Goal: Task Accomplishment & Management: Manage account settings

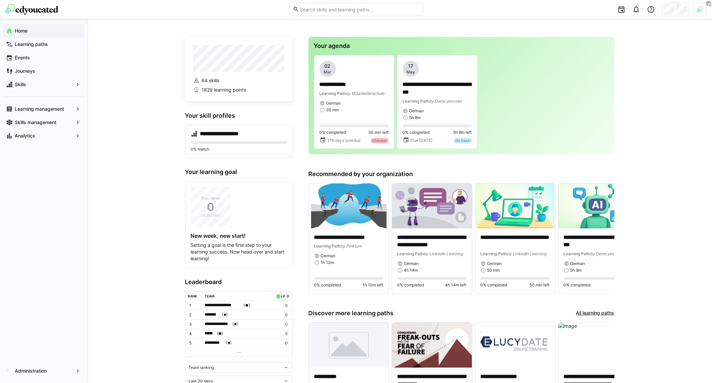
click at [673, 15] on div at bounding box center [675, 9] width 26 height 13
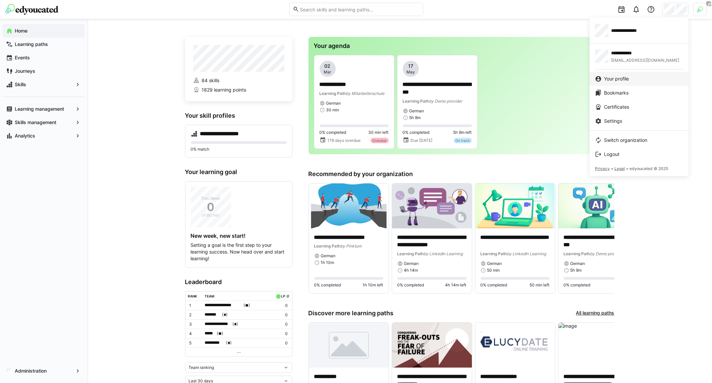
click at [624, 78] on span "Your profile" at bounding box center [616, 78] width 25 height 7
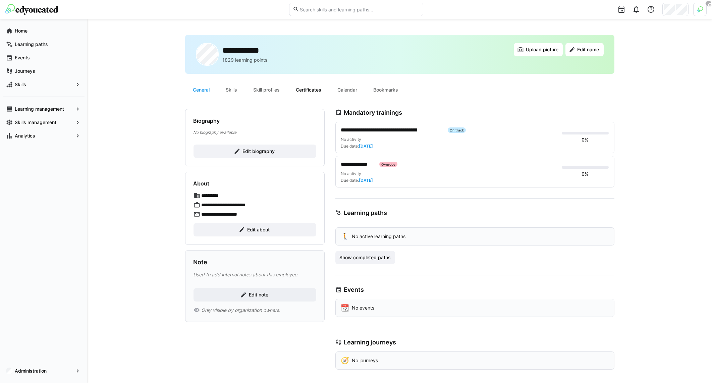
click at [298, 87] on div "Certificates" at bounding box center [309, 90] width 42 height 16
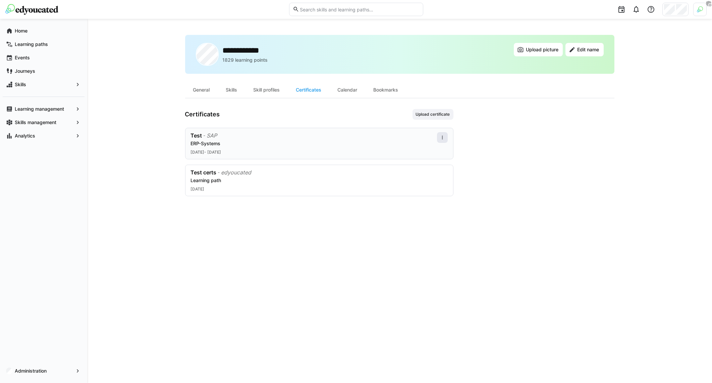
click at [440, 139] on eds-icon at bounding box center [442, 137] width 5 height 5
click at [433, 166] on div "Edit" at bounding box center [433, 165] width 19 height 5
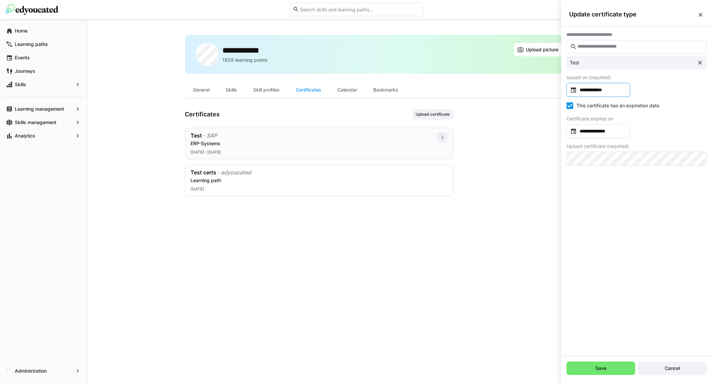
click at [609, 89] on input "**********" at bounding box center [602, 89] width 50 height 7
click at [626, 168] on span "13" at bounding box center [629, 166] width 12 height 12
type input "**********"
click at [615, 372] on span "Save" at bounding box center [600, 367] width 69 height 13
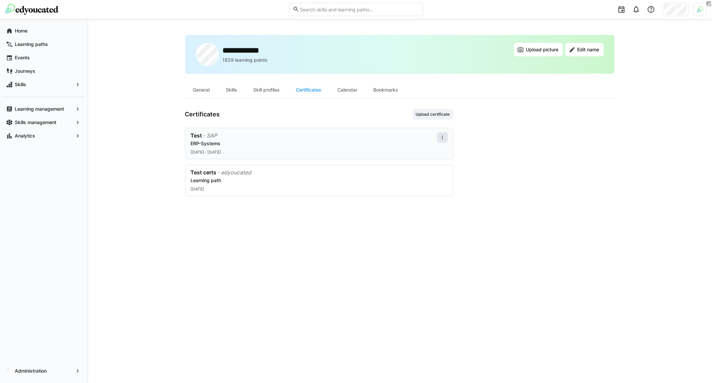
click at [442, 135] on eds-icon at bounding box center [442, 137] width 5 height 5
click at [435, 166] on div "Edit" at bounding box center [433, 165] width 19 height 5
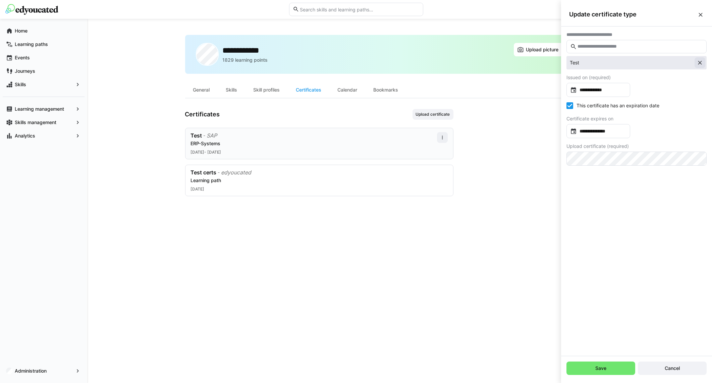
click at [699, 61] on eds-icon at bounding box center [699, 62] width 7 height 7
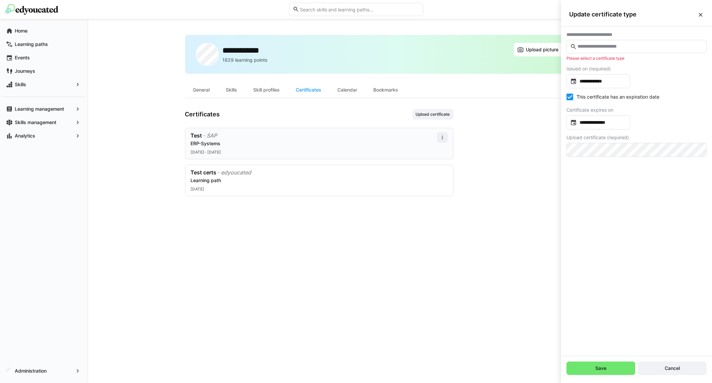
click at [641, 39] on eds-form-field "**********" at bounding box center [636, 42] width 140 height 21
drag, startPoint x: 641, startPoint y: 41, endPoint x: 647, endPoint y: 44, distance: 6.6
click at [641, 41] on eds-input at bounding box center [636, 46] width 140 height 13
type input "*"
click at [628, 66] on div "**********" at bounding box center [636, 64] width 129 height 7
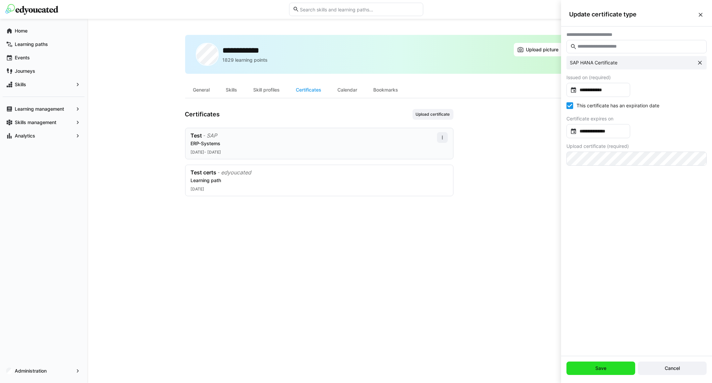
click at [615, 367] on span "Save" at bounding box center [600, 367] width 69 height 13
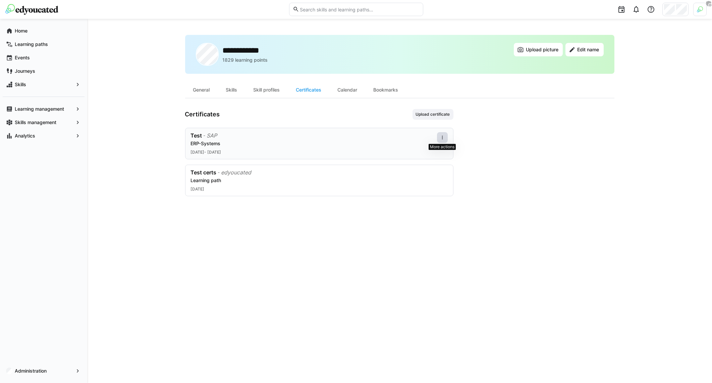
click at [441, 135] on eds-icon at bounding box center [442, 137] width 5 height 5
click at [435, 167] on div "Edit" at bounding box center [433, 165] width 19 height 5
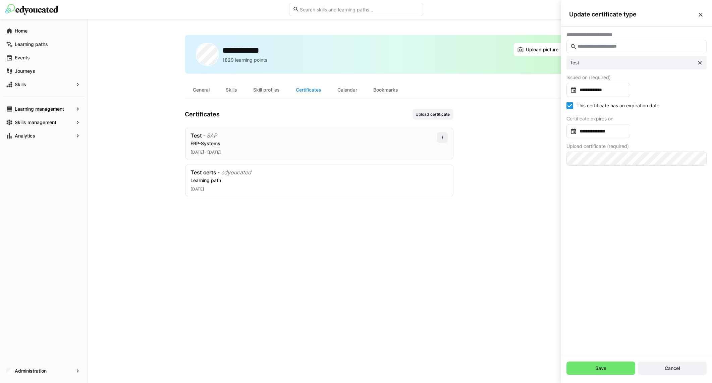
click at [471, 144] on app-user-profile-inner-container "Certificates Upload certificate Test - SAP ERP-Systems Jun 13, 2025 - Aug 29, 2…" at bounding box center [399, 152] width 429 height 87
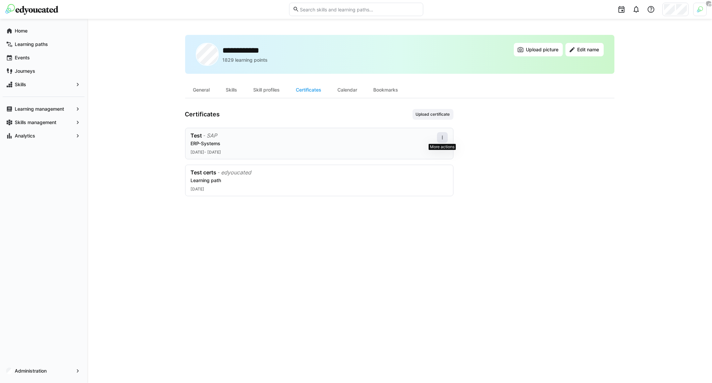
click at [446, 137] on span at bounding box center [442, 137] width 11 height 11
click at [433, 162] on div "Edit" at bounding box center [433, 165] width 27 height 13
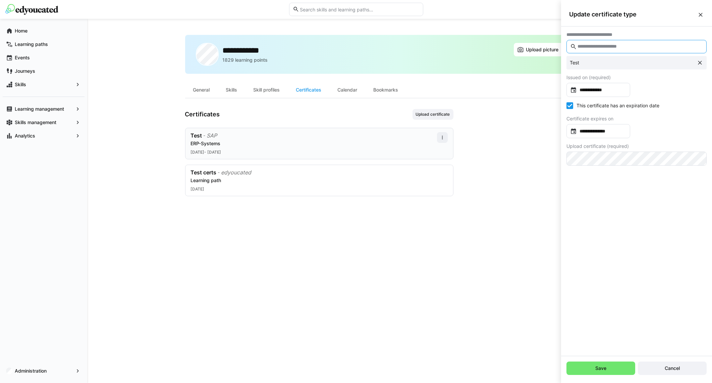
click at [602, 47] on input "text" at bounding box center [640, 47] width 126 height 6
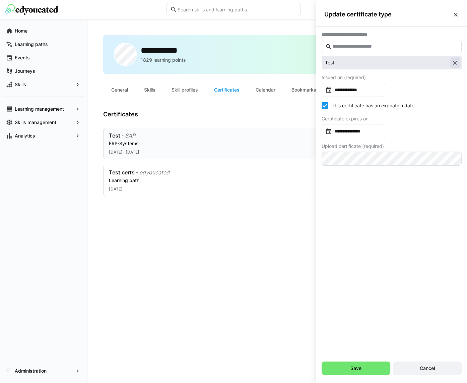
click at [454, 62] on eds-icon at bounding box center [455, 62] width 7 height 7
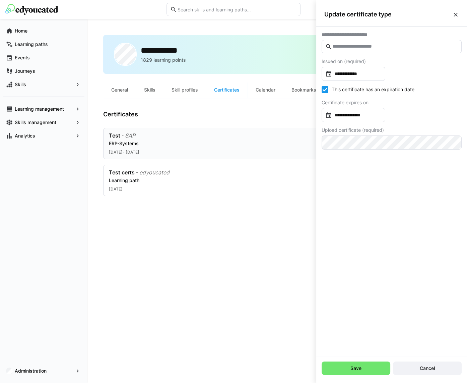
click at [406, 41] on eds-input at bounding box center [392, 46] width 140 height 13
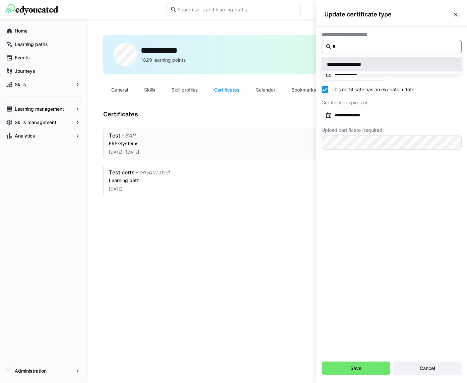
type input "*"
click at [395, 66] on div "**********" at bounding box center [391, 64] width 129 height 7
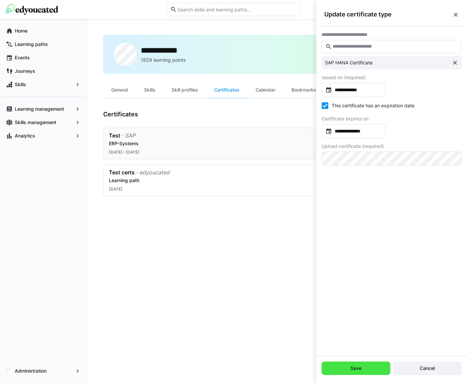
click at [364, 370] on span "Save" at bounding box center [356, 367] width 69 height 13
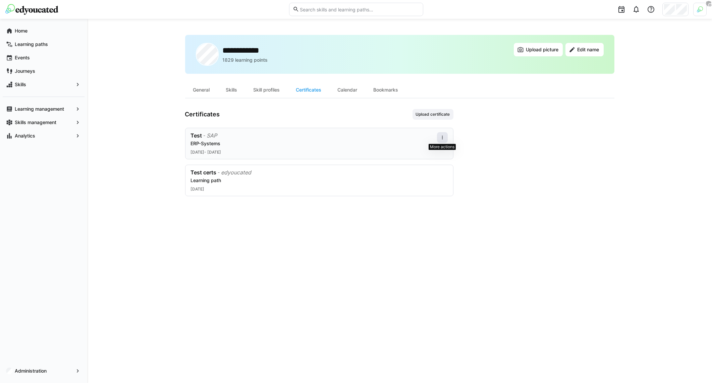
click at [443, 139] on eds-icon at bounding box center [442, 137] width 5 height 5
click at [433, 168] on div "Edit" at bounding box center [433, 165] width 19 height 5
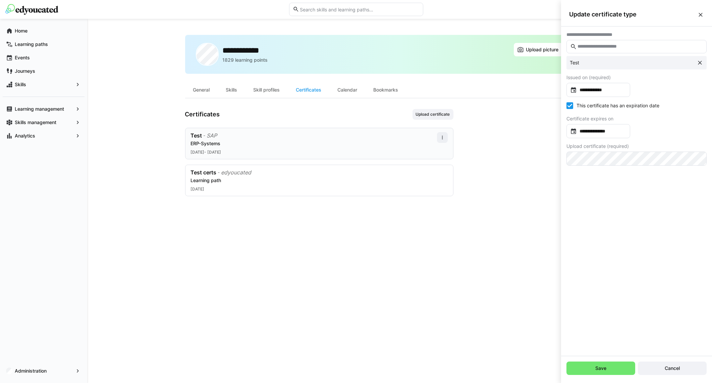
click at [608, 105] on eds-checkbox "This certificate has an expiration date" at bounding box center [612, 105] width 93 height 7
click at [617, 369] on span "Save" at bounding box center [600, 367] width 69 height 13
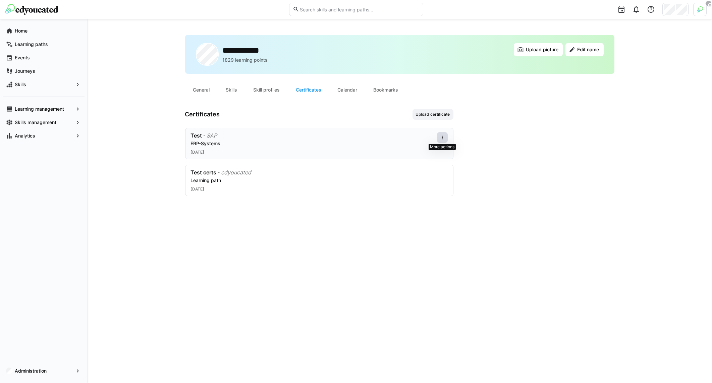
click at [442, 139] on span at bounding box center [442, 137] width 11 height 11
click at [434, 165] on div "Edit" at bounding box center [433, 165] width 19 height 5
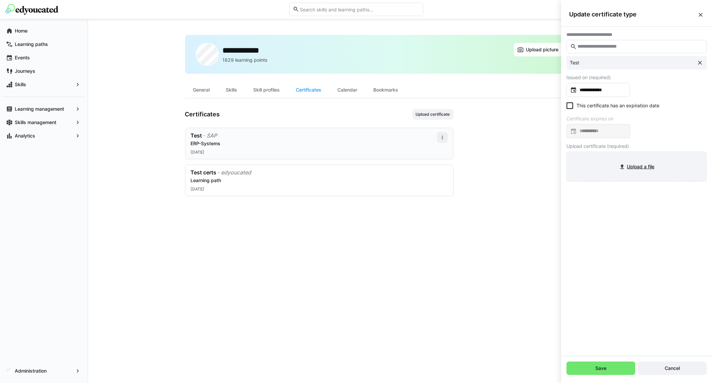
click at [626, 167] on input "file" at bounding box center [636, 167] width 139 height 30
click at [587, 367] on span "Save" at bounding box center [600, 367] width 69 height 13
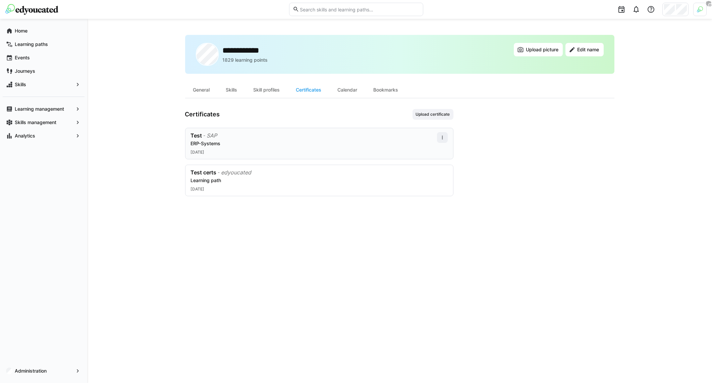
click at [442, 287] on div "**********" at bounding box center [399, 201] width 429 height 332
click at [454, 139] on app-user-profile-inner-container "Certificates Upload certificate Test - SAP ERP-Systems Jun 13, 2025 - Aug 29, 2…" at bounding box center [399, 152] width 429 height 87
click at [442, 137] on eds-icon at bounding box center [442, 137] width 5 height 5
click at [441, 166] on div "Edit" at bounding box center [433, 165] width 19 height 5
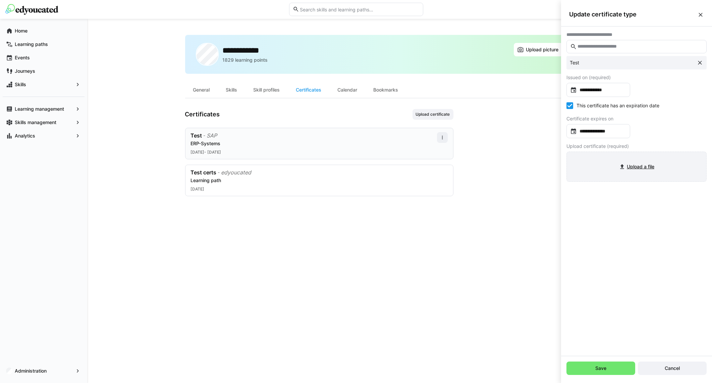
click at [638, 162] on input "file" at bounding box center [636, 167] width 139 height 30
click at [589, 367] on span "Save" at bounding box center [600, 367] width 69 height 13
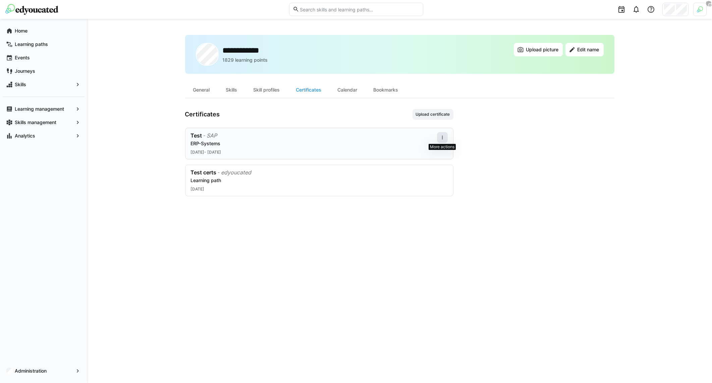
click at [438, 136] on span at bounding box center [442, 137] width 11 height 11
click at [438, 163] on div "Edit" at bounding box center [433, 165] width 27 height 13
